Goal: Check status: Check status

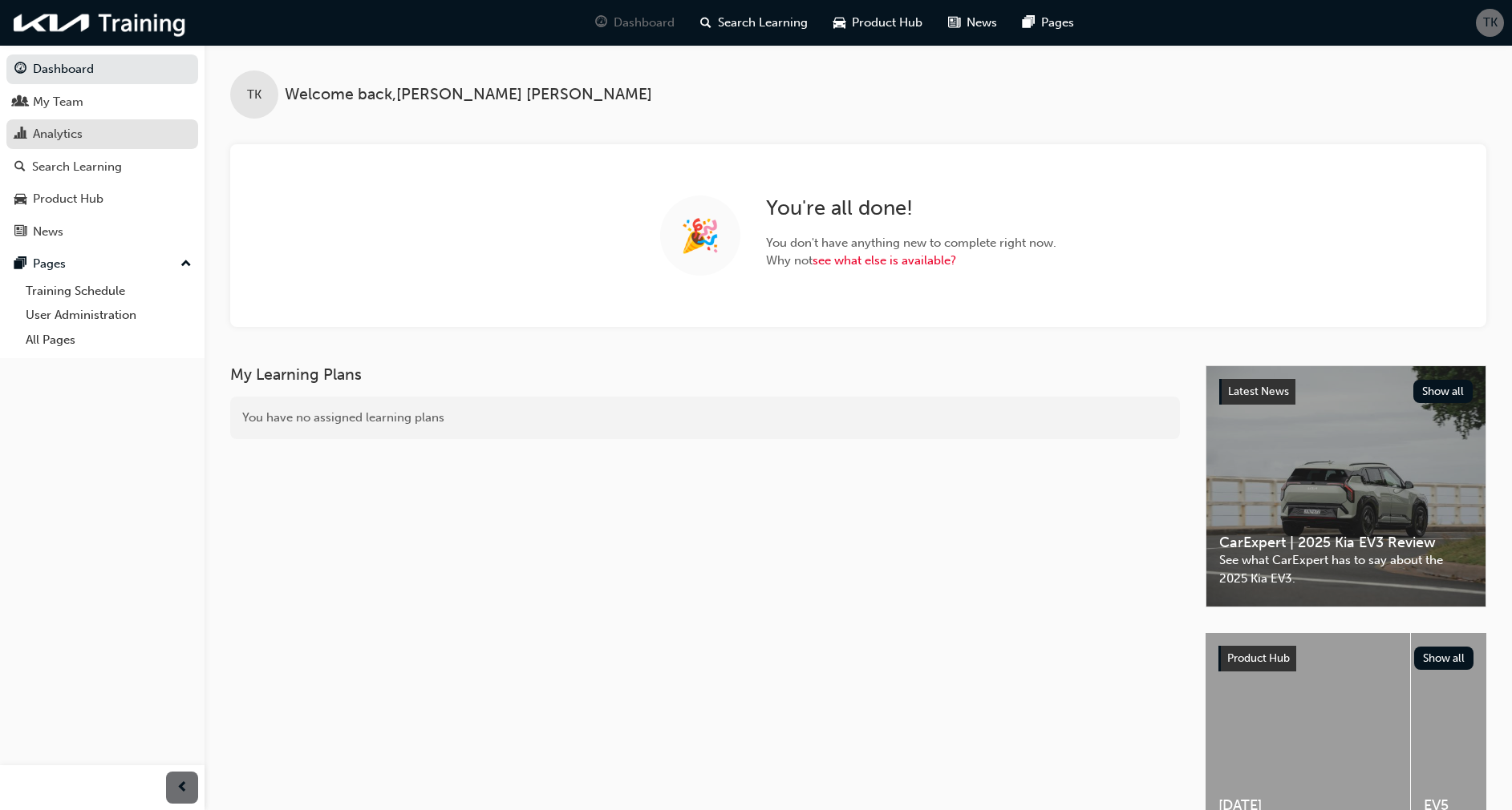
click at [64, 134] on div "Analytics" at bounding box center [57, 134] width 50 height 18
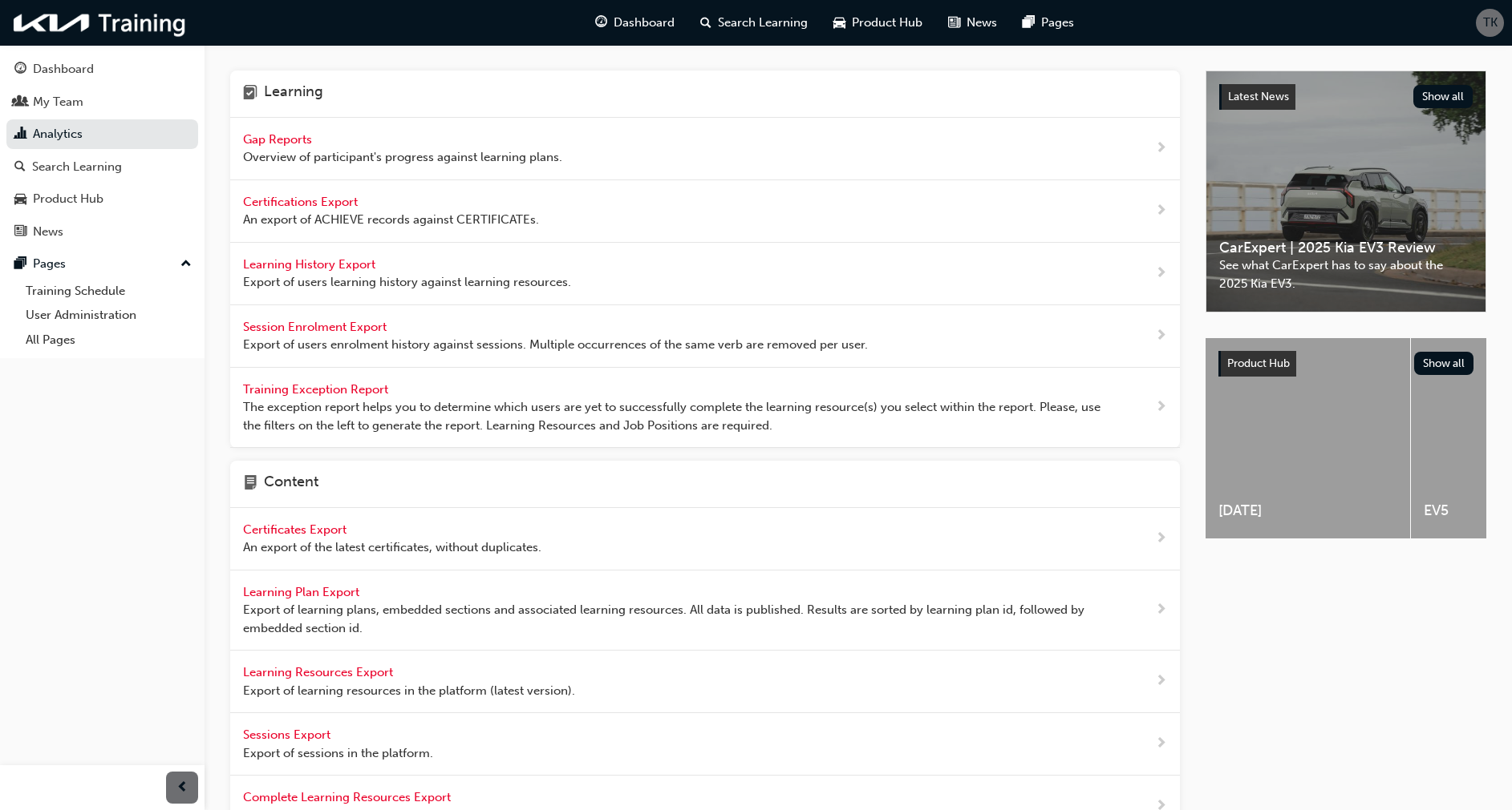
click at [282, 141] on span "Gap Reports" at bounding box center [280, 140] width 73 height 15
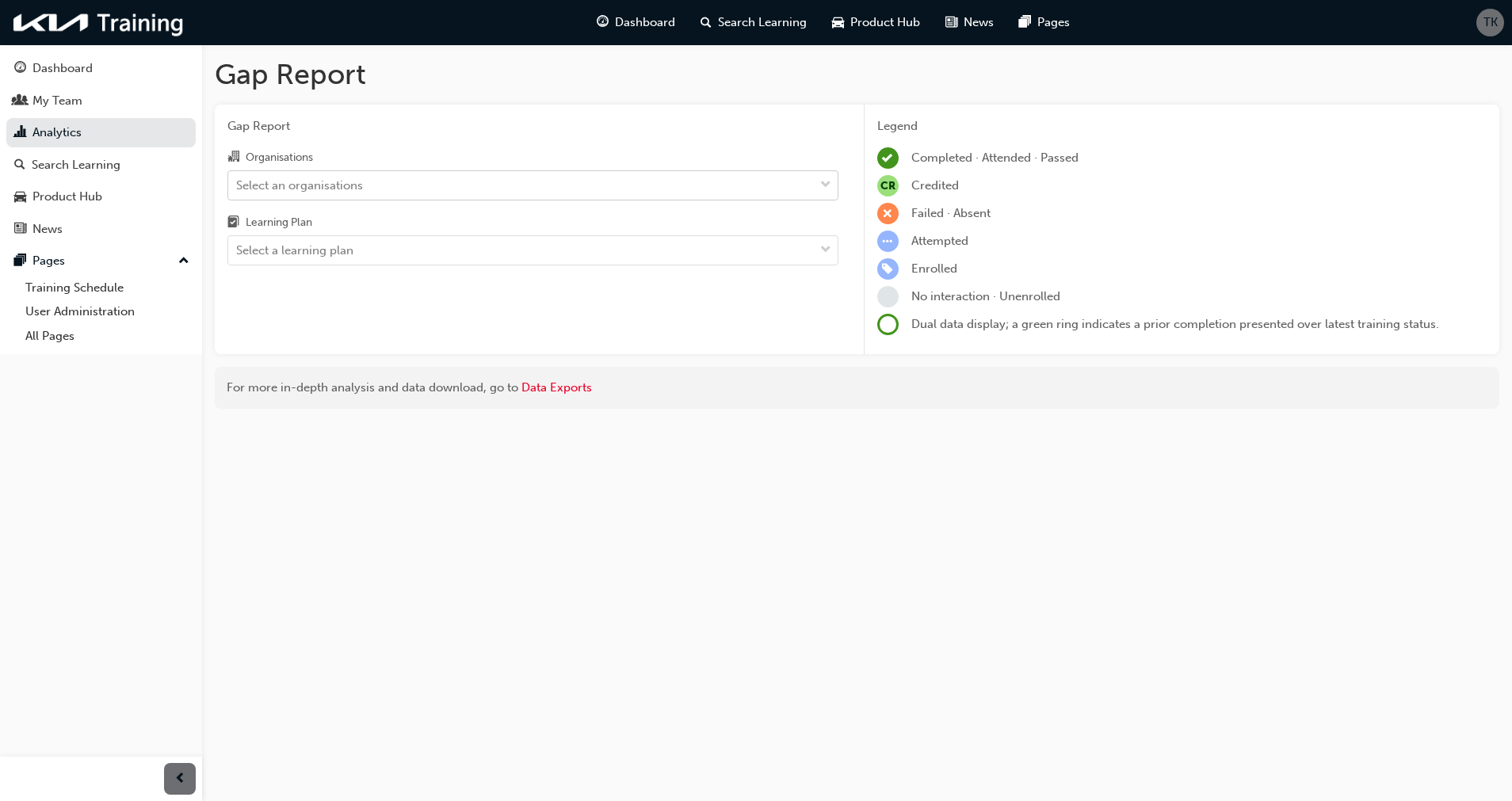
click at [374, 178] on div "Select an organisations" at bounding box center [521, 185] width 586 height 28
click at [238, 178] on input "Organisations Select an organisations" at bounding box center [237, 184] width 2 height 13
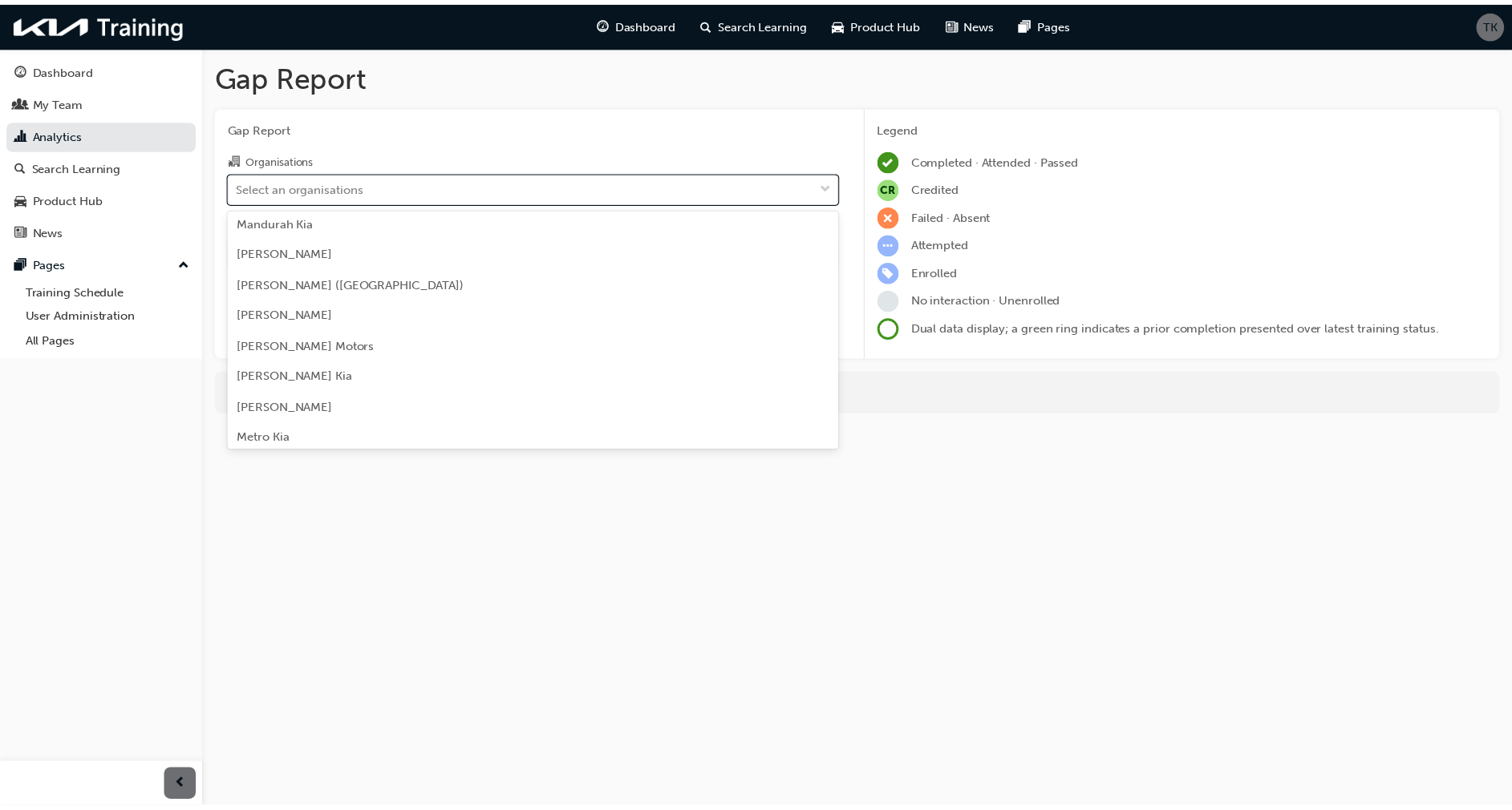
scroll to position [2457, 0]
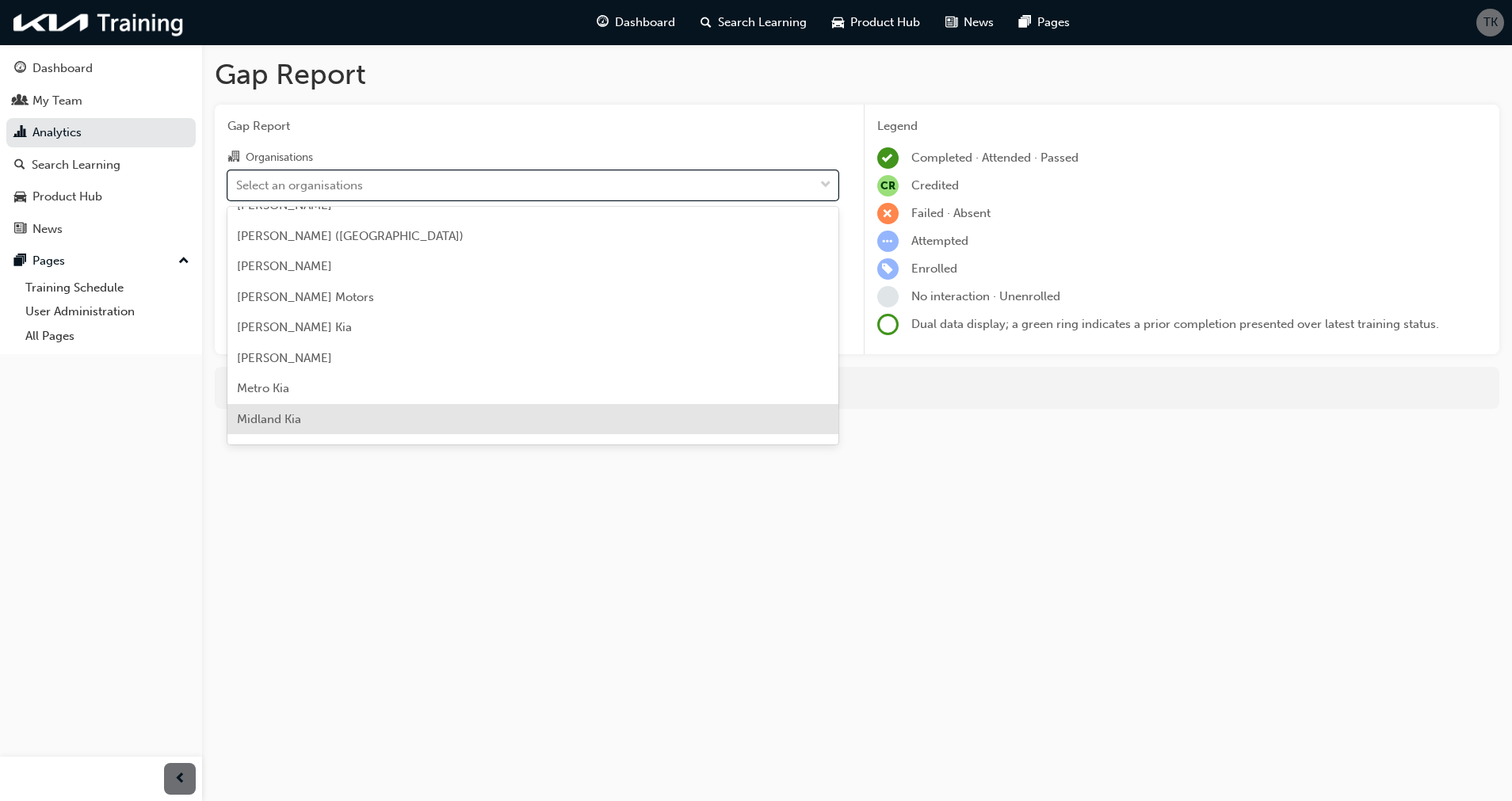
click at [300, 418] on span "Midland Kia" at bounding box center [269, 420] width 65 height 14
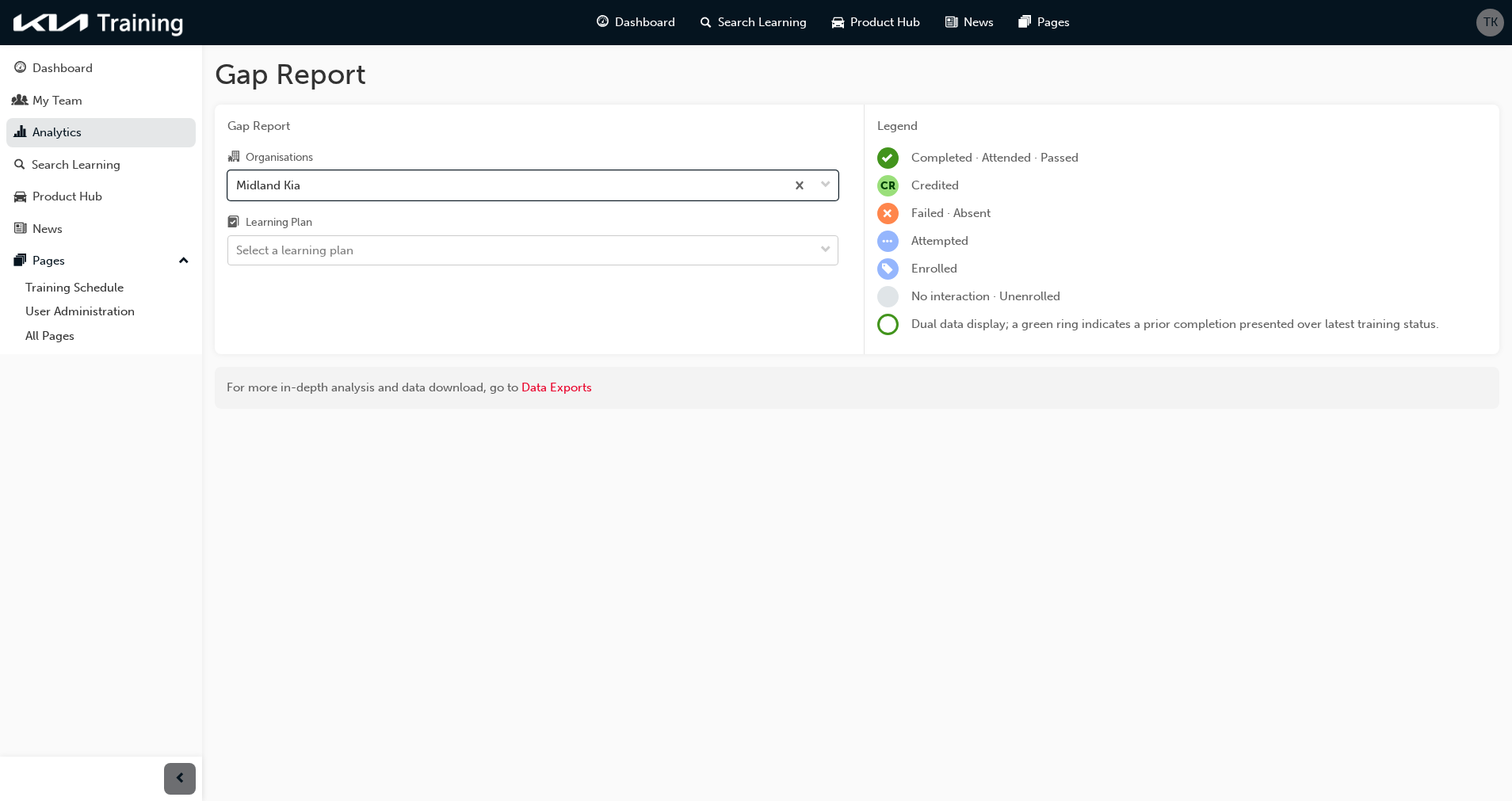
click at [296, 242] on div "Select a learning plan" at bounding box center [294, 251] width 117 height 18
click at [238, 243] on input "Learning Plan Select a learning plan" at bounding box center [237, 249] width 2 height 13
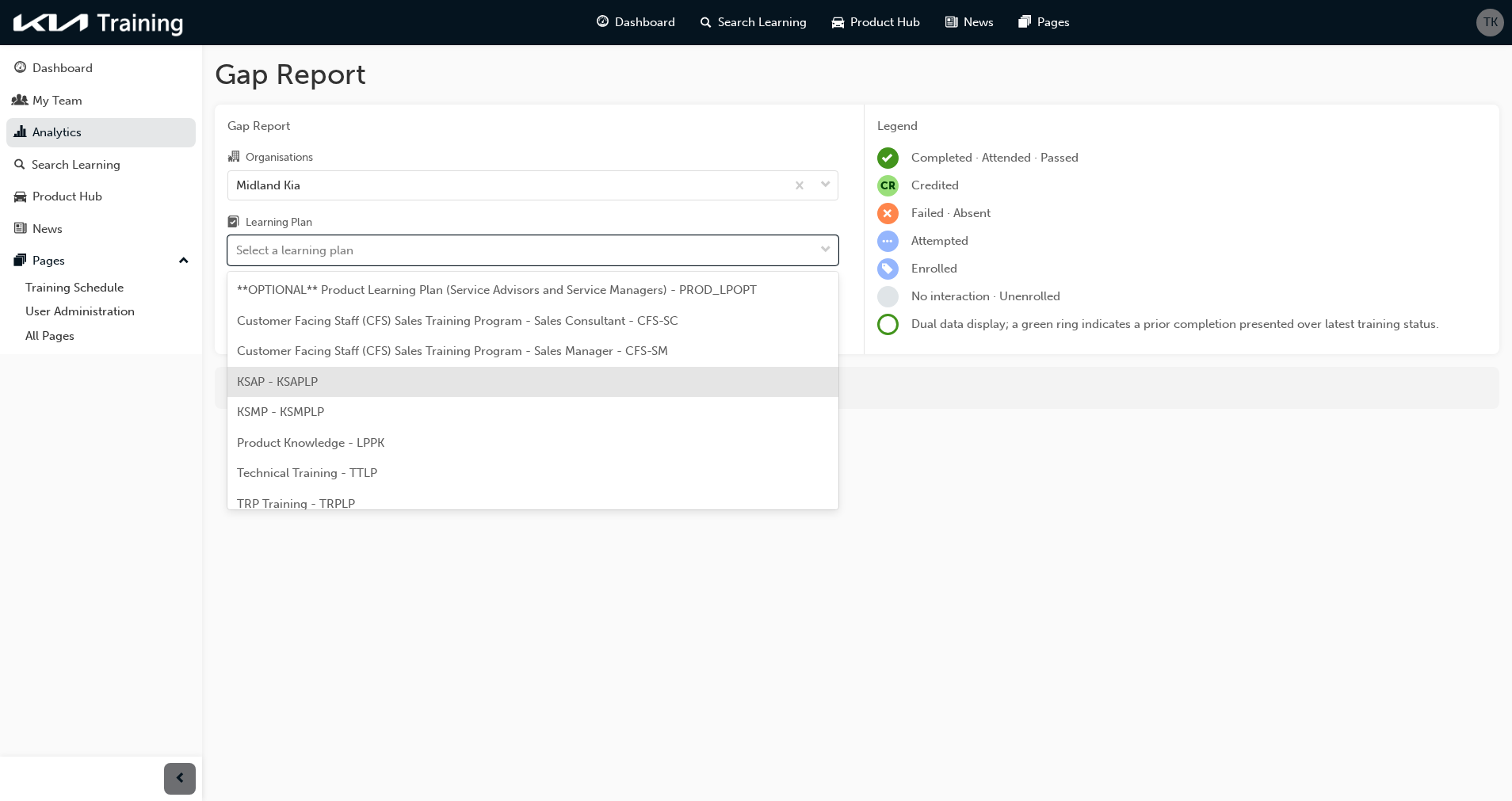
click at [288, 382] on span "KSAP - KSAPLP" at bounding box center [277, 382] width 81 height 14
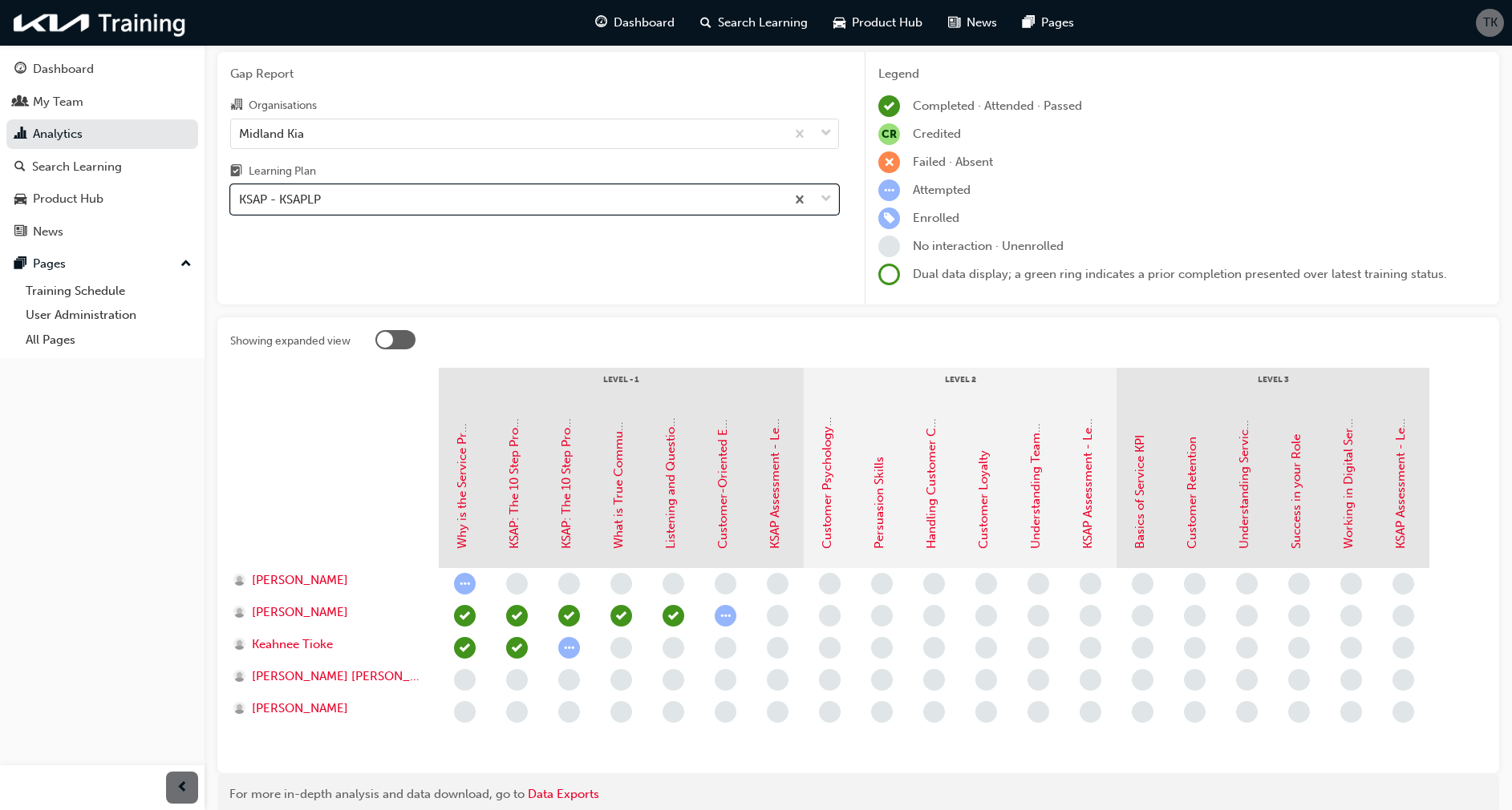
scroll to position [4, 0]
